Goal: Task Accomplishment & Management: Use online tool/utility

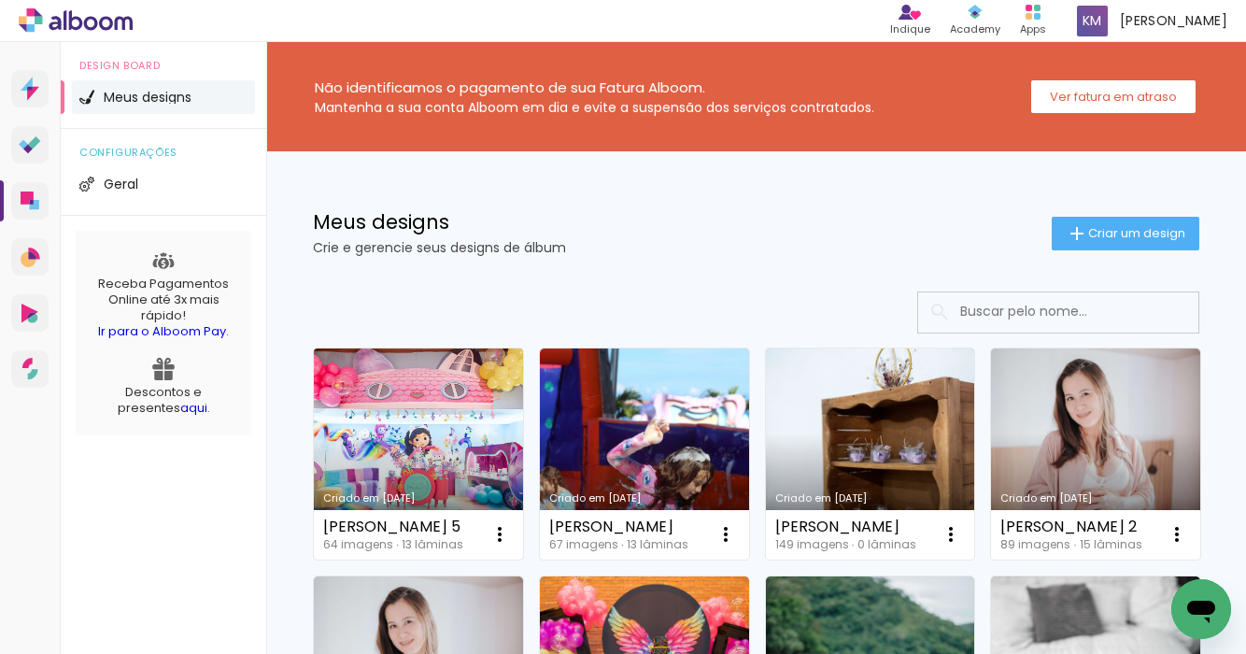
click at [450, 456] on link "Criado em [DATE]" at bounding box center [418, 453] width 209 height 211
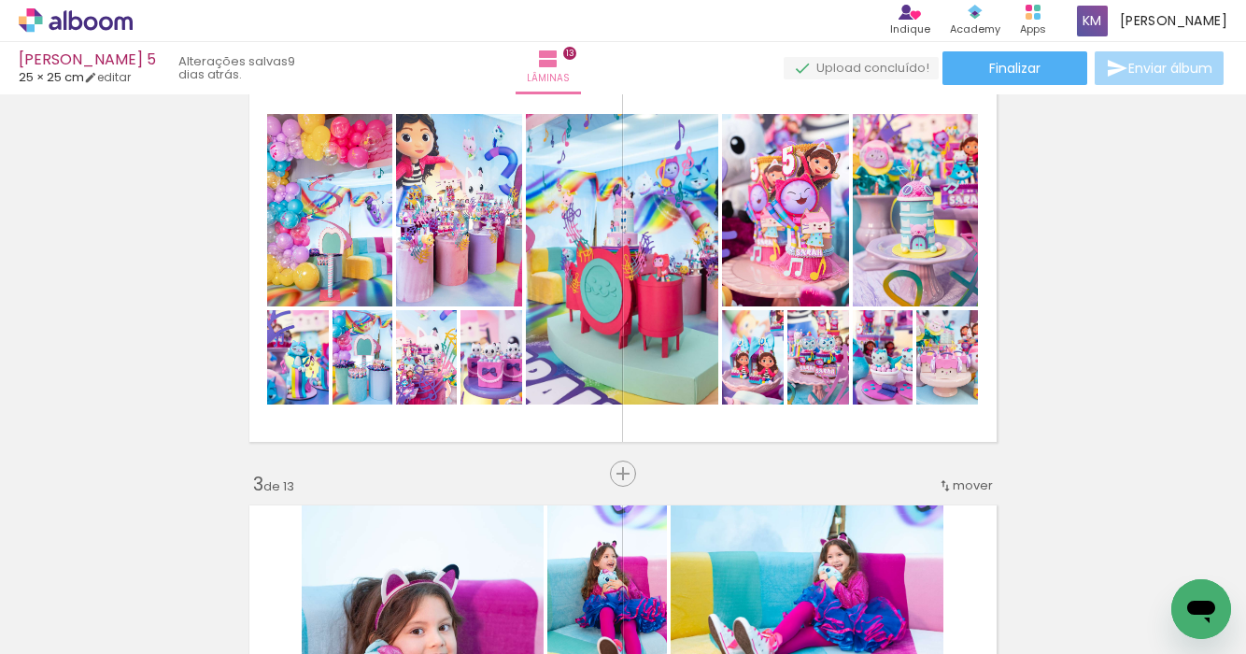
scroll to position [929, 0]
